Goal: Communication & Community: Ask a question

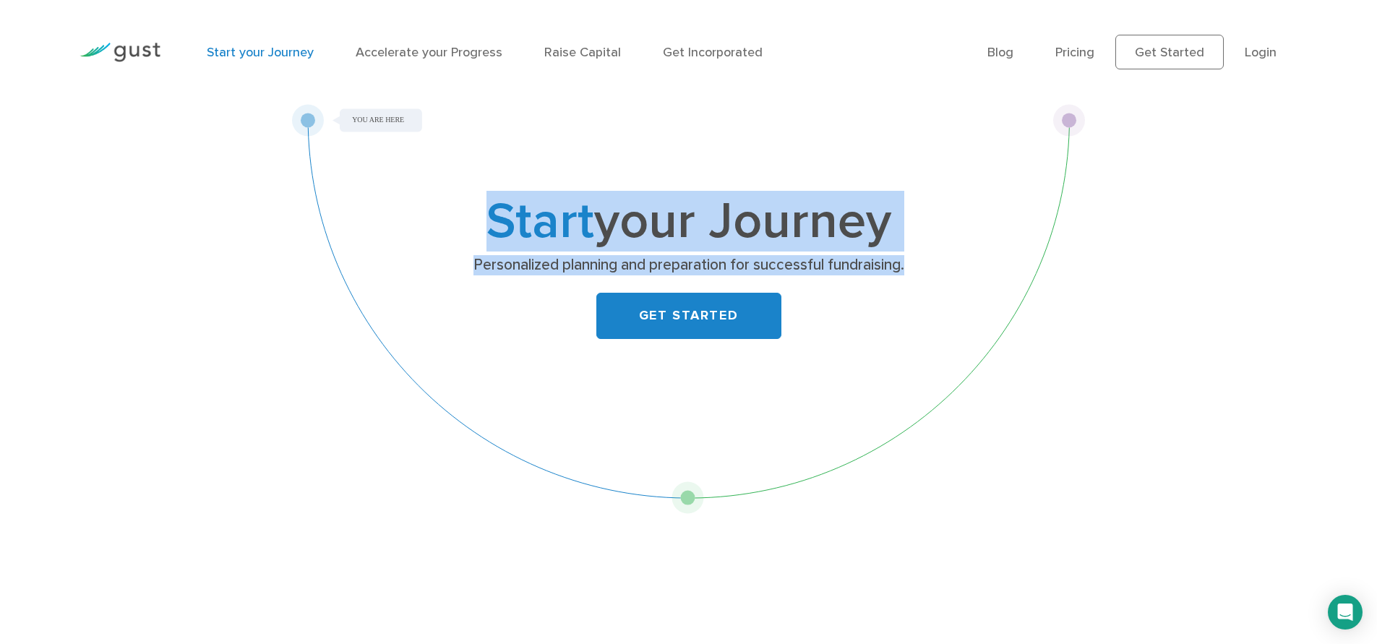
drag, startPoint x: 1069, startPoint y: 120, endPoint x: 544, endPoint y: 257, distance: 541.7
click at [641, 271] on div "Start your Journey Personalized planning and preparation for successful fundrai…" at bounding box center [689, 309] width 794 height 410
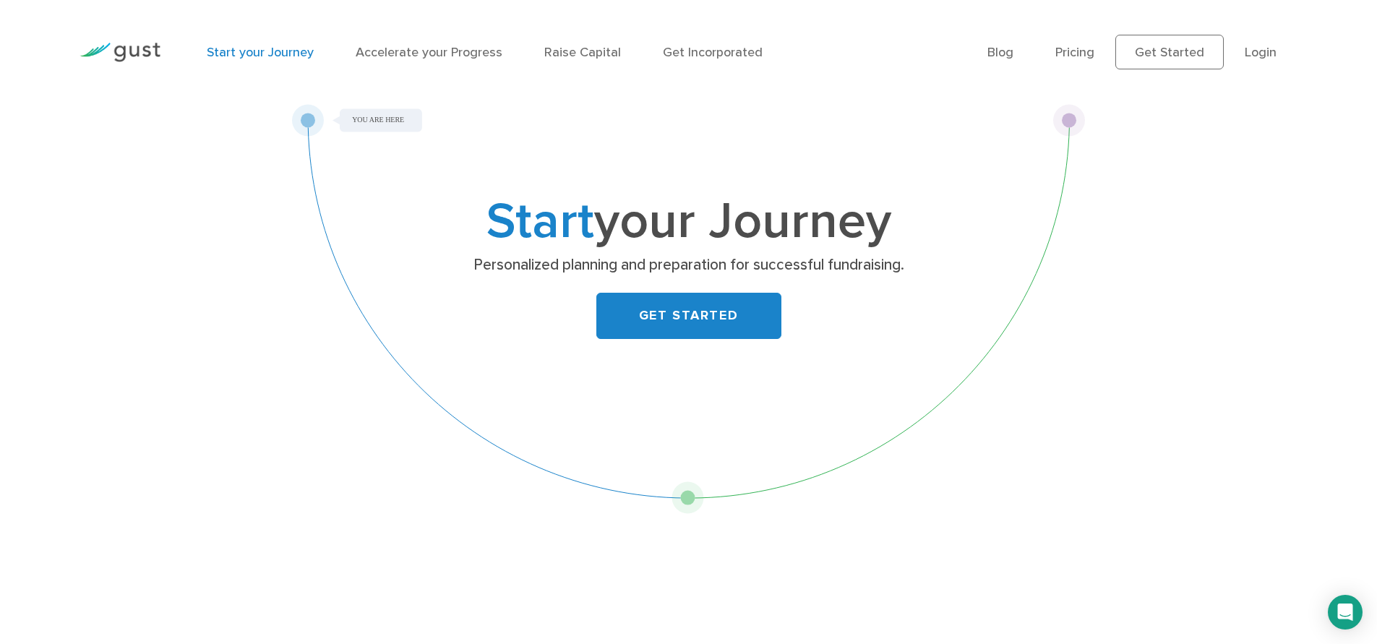
drag, startPoint x: 364, startPoint y: 137, endPoint x: 347, endPoint y: 133, distance: 17.2
click at [363, 137] on div "Start your Journey Personalized planning and preparation for successful fundrai…" at bounding box center [689, 309] width 794 height 410
click at [309, 120] on div "Start your Journey Personalized planning and preparation for successful fundrai…" at bounding box center [689, 309] width 794 height 410
click at [365, 119] on div "Start your Journey Personalized planning and preparation for successful fundrai…" at bounding box center [689, 309] width 794 height 410
click at [1014, 113] on div "Start your Journey Personalized planning and preparation for successful fundrai…" at bounding box center [689, 309] width 794 height 410
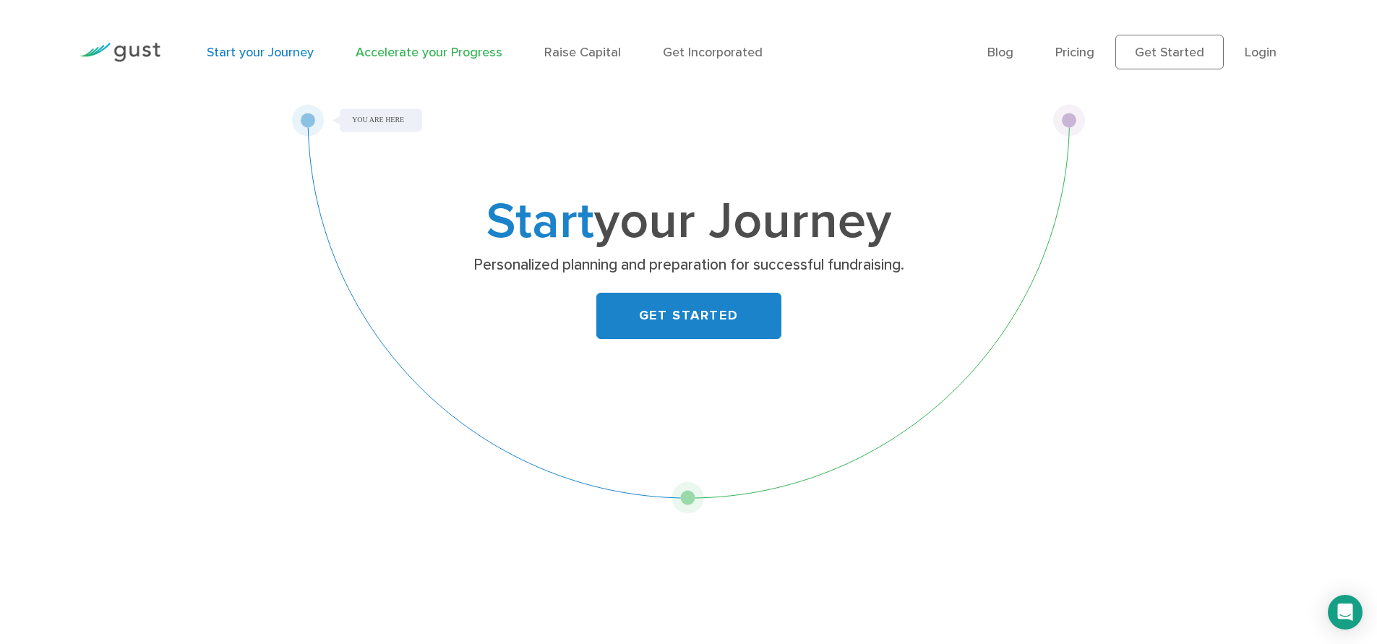
click at [406, 46] on link "Accelerate your Progress" at bounding box center [429, 52] width 147 height 15
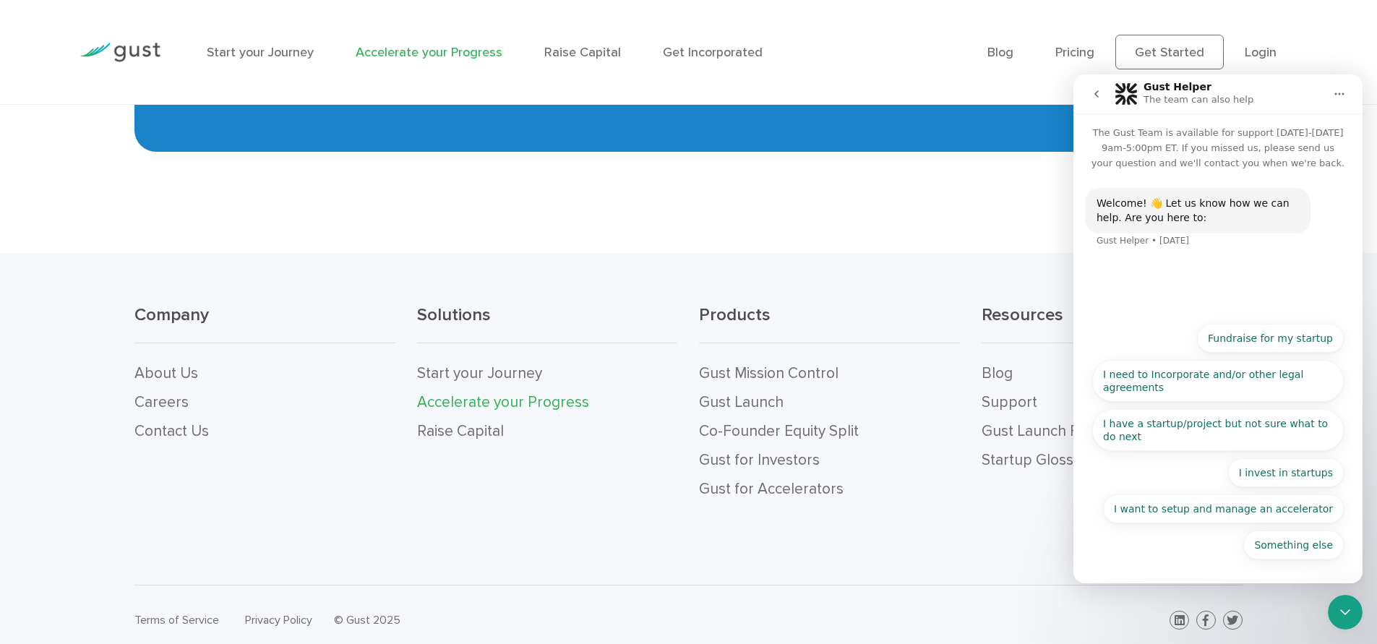
scroll to position [3162, 0]
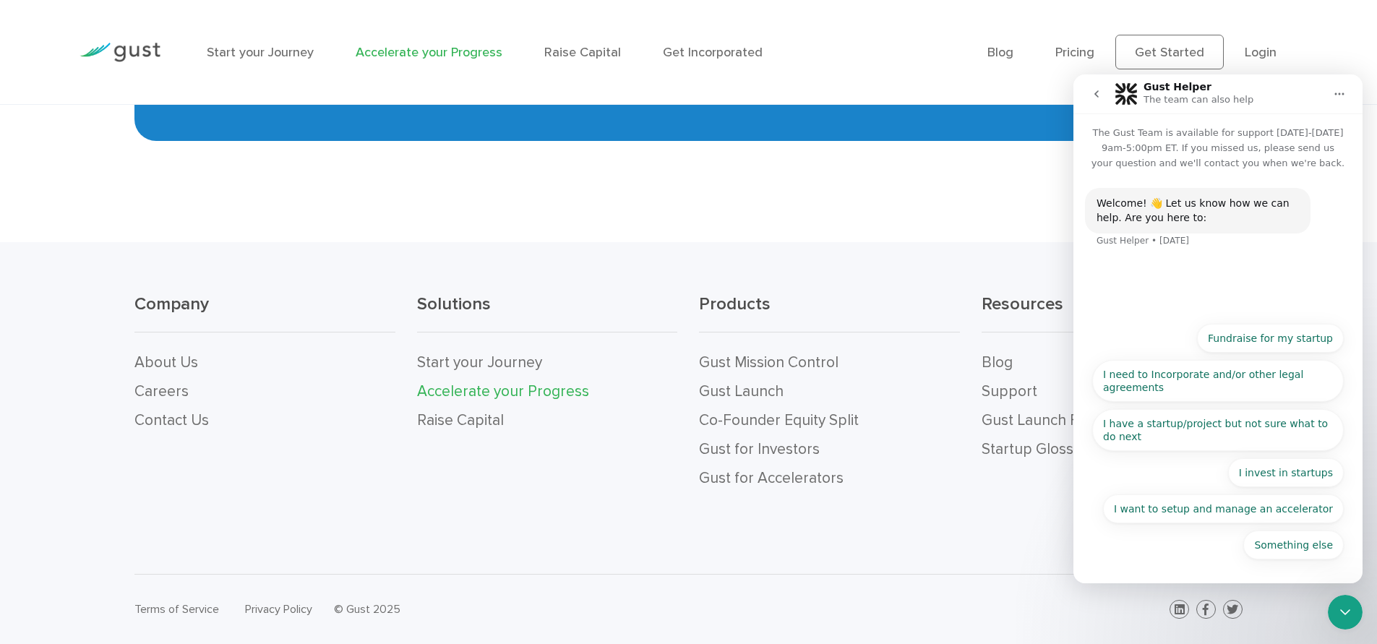
click at [1093, 91] on icon "go back" at bounding box center [1097, 94] width 12 height 12
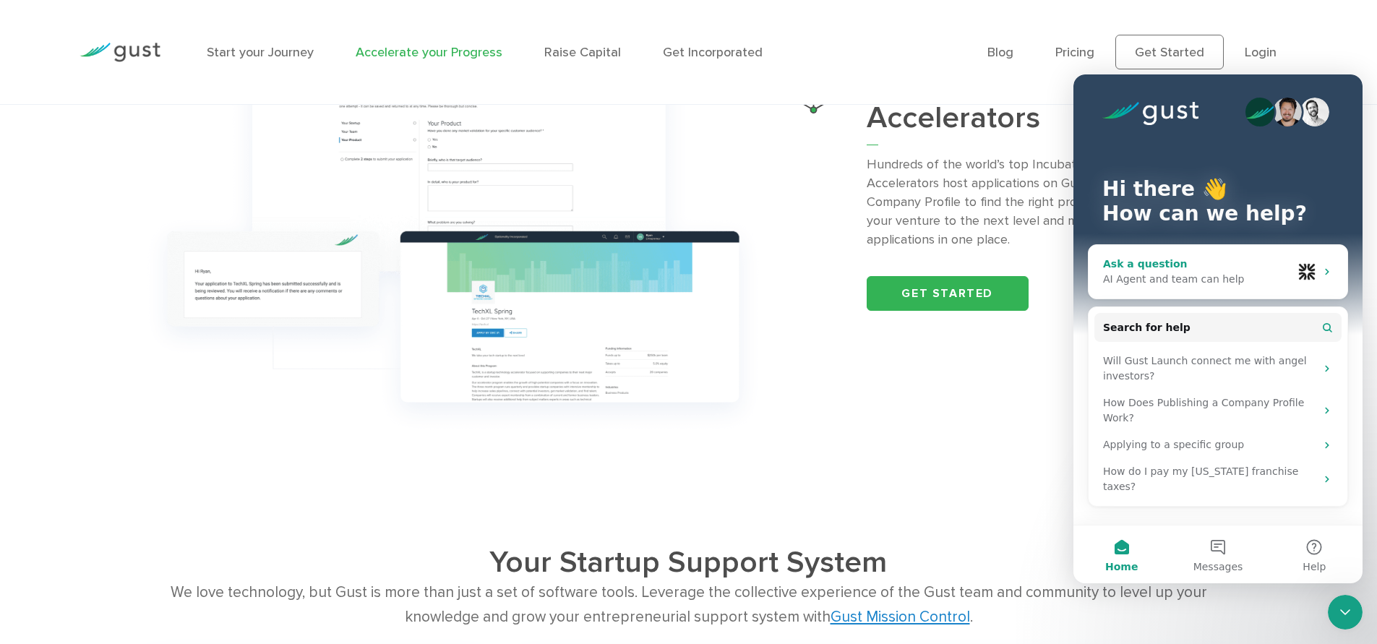
scroll to position [1986, 0]
click at [1294, 260] on div "Ask a question AI Agent and team can help" at bounding box center [1218, 272] width 259 height 54
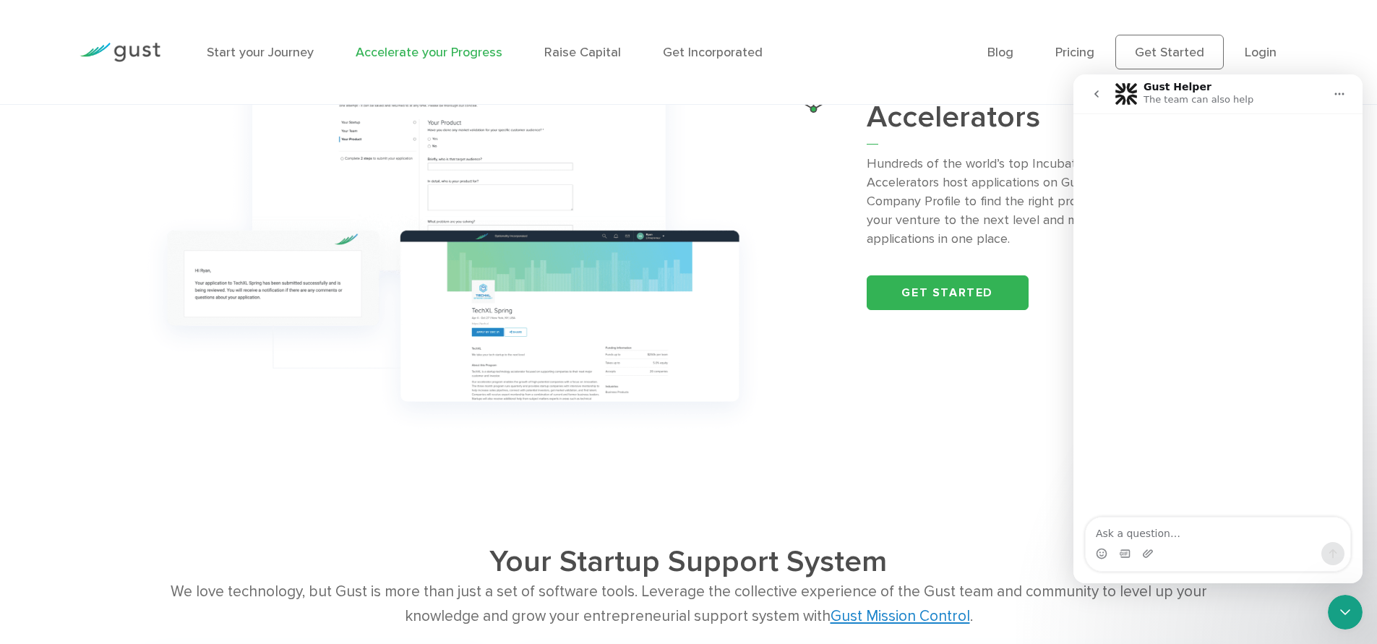
click at [1130, 534] on textarea "Ask a question…" at bounding box center [1218, 530] width 265 height 25
click at [1165, 539] on textarea "Ask a question…" at bounding box center [1218, 530] width 265 height 25
paste textarea "[URL][DOMAIN_NAME]"
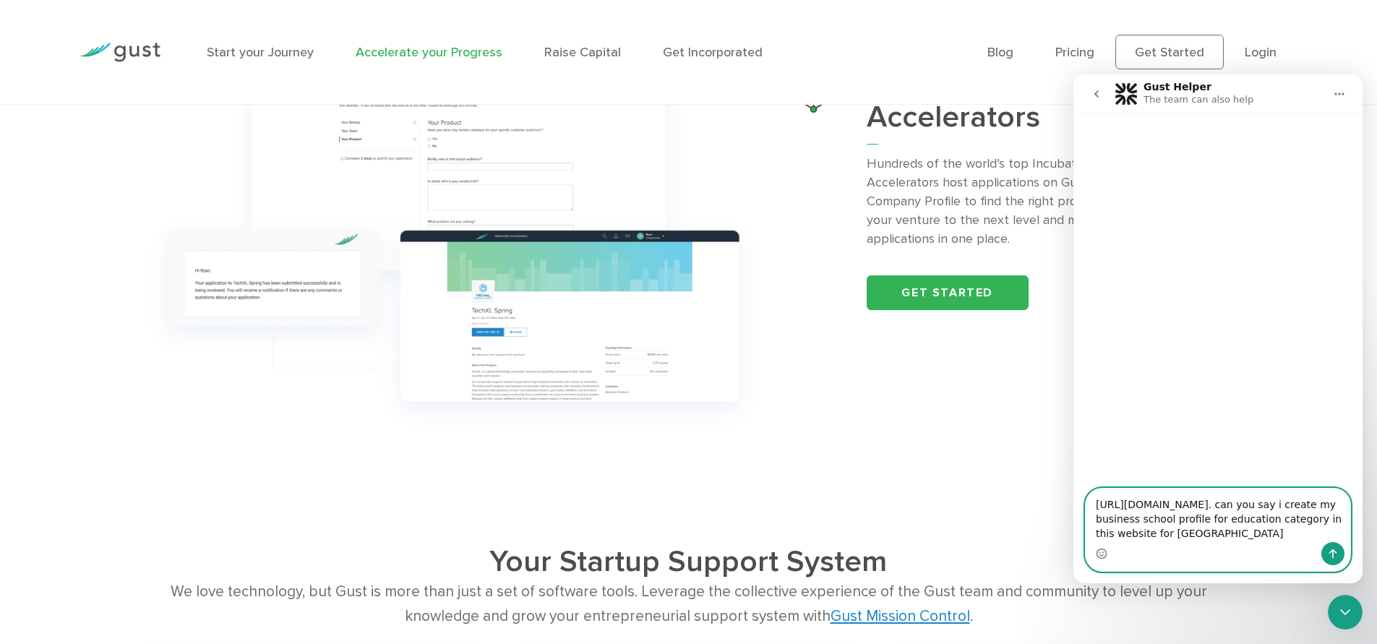
type textarea "[URL][DOMAIN_NAME]. can you say i create my business school profile for educati…"
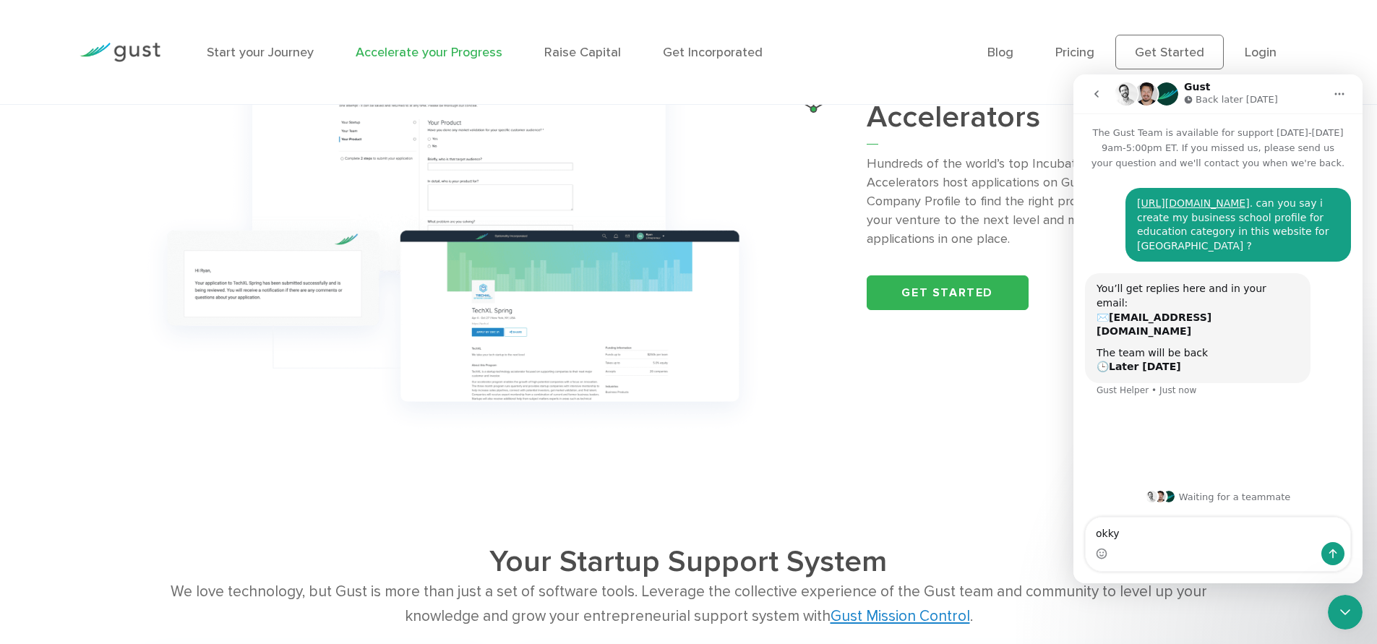
type textarea "okky"
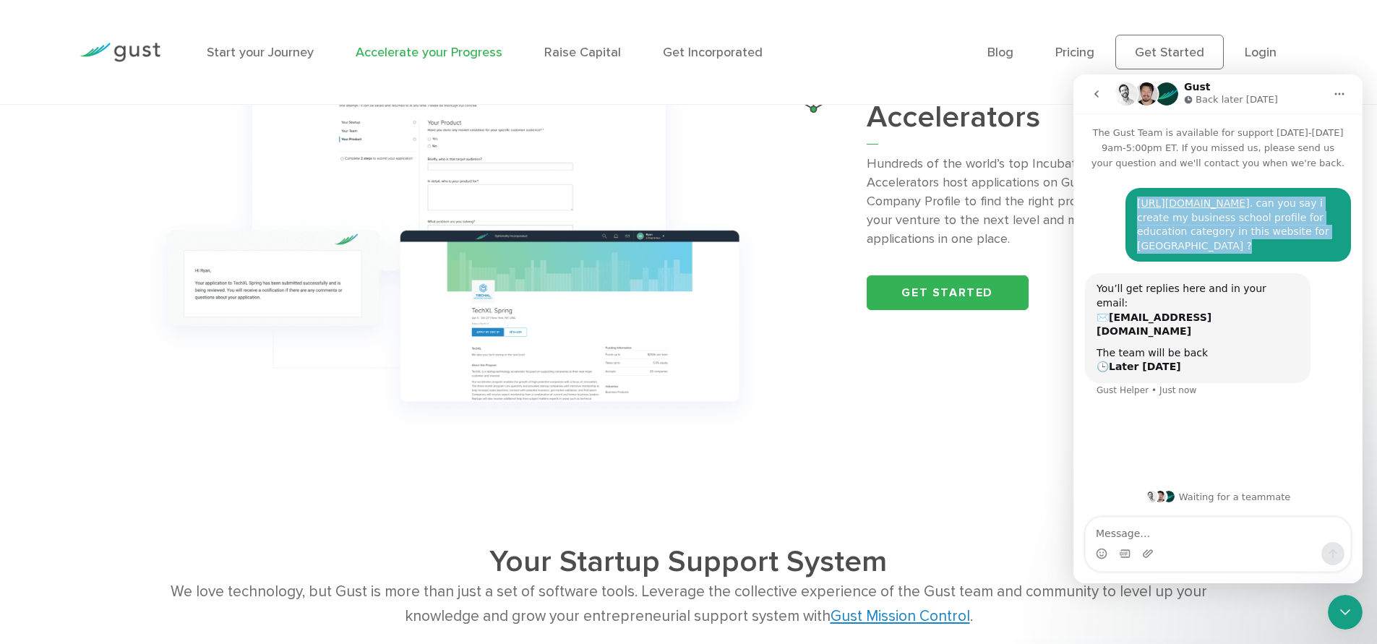
drag, startPoint x: 1305, startPoint y: 254, endPoint x: 1100, endPoint y: 190, distance: 214.5
click at [1127, 201] on div "[URL][DOMAIN_NAME] . can you say i create my business school profile for educat…" at bounding box center [1239, 225] width 226 height 74
copy div "[URL][DOMAIN_NAME] . can you say i create my business school profile for educat…"
